Goal: Information Seeking & Learning: Learn about a topic

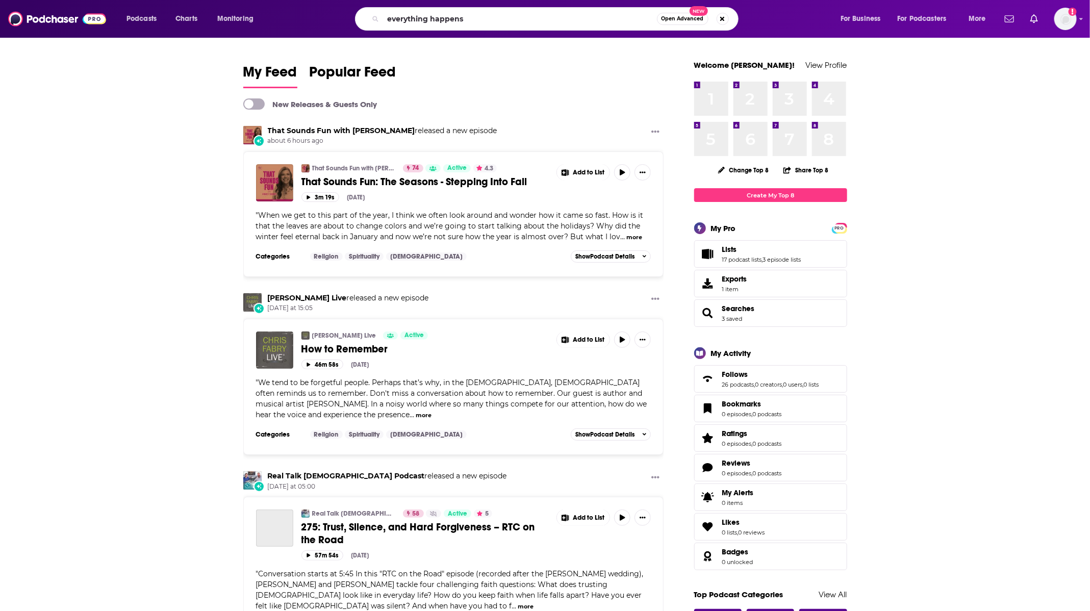
type input "everything happens"
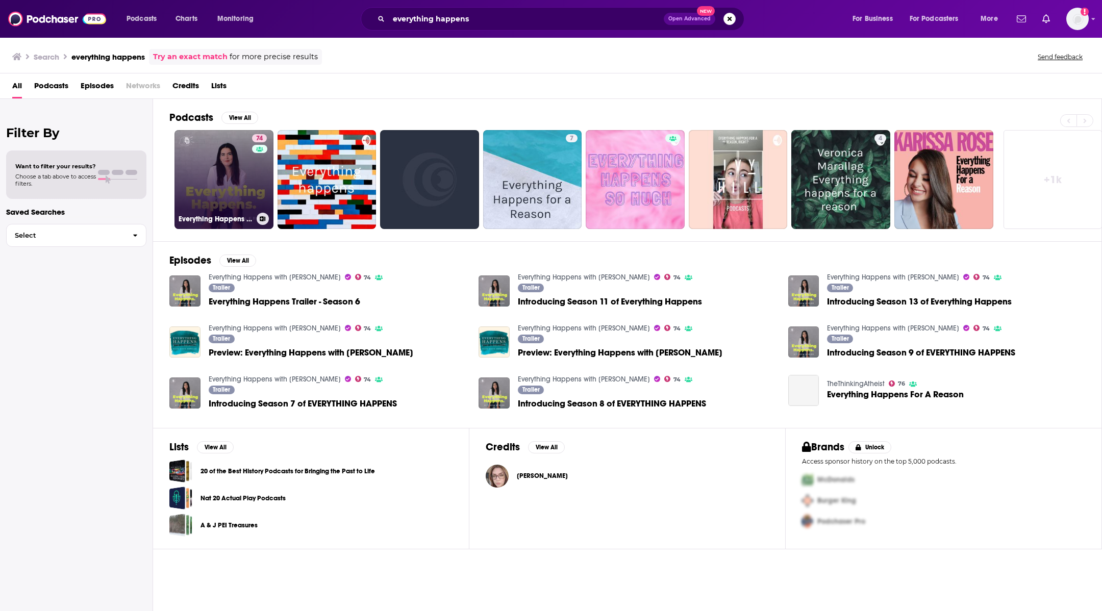
click at [216, 155] on link "74 Everything Happens with [PERSON_NAME]" at bounding box center [223, 179] width 99 height 99
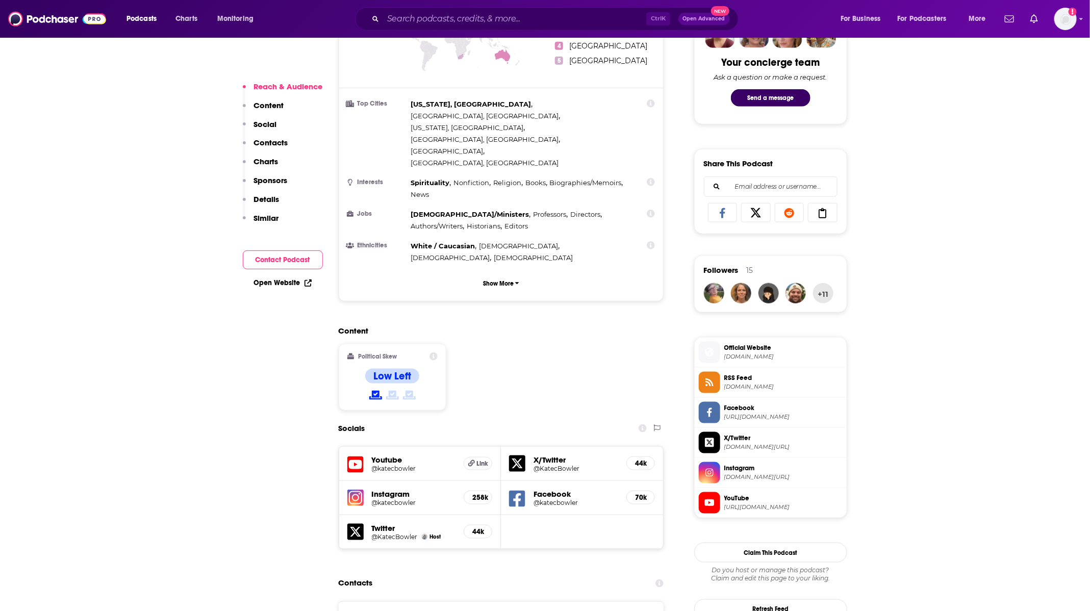
scroll to position [646, 0]
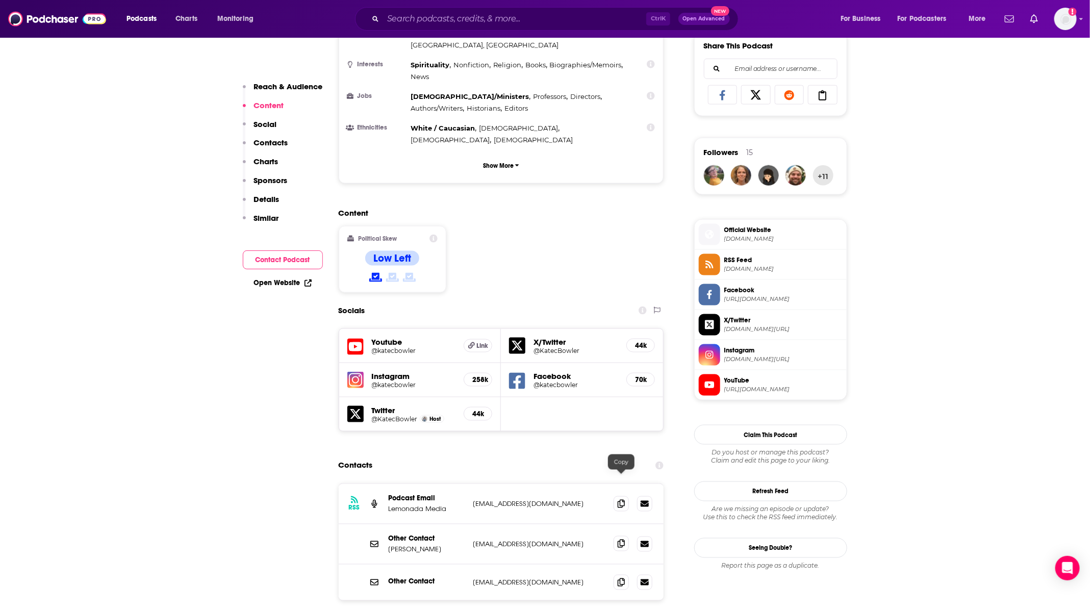
click at [620, 536] on span at bounding box center [621, 543] width 15 height 15
